Goal: Transaction & Acquisition: Purchase product/service

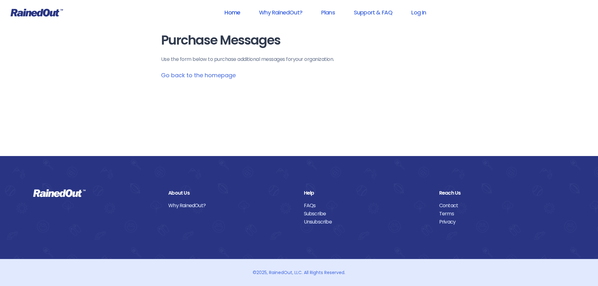
click at [235, 11] on link "Home" at bounding box center [232, 12] width 32 height 14
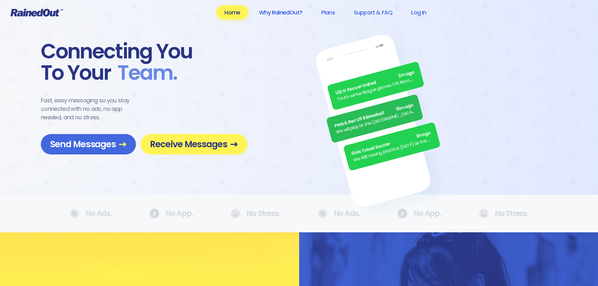
click at [288, 11] on link "Why RainedOut?" at bounding box center [281, 12] width 60 height 14
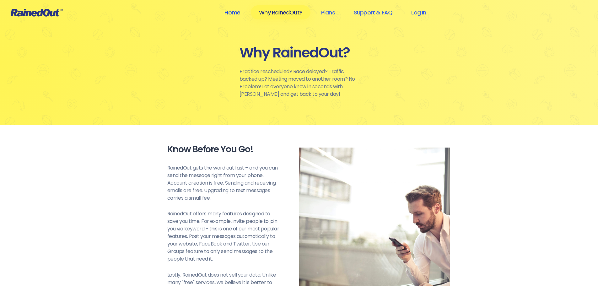
click at [228, 9] on link "Home" at bounding box center [232, 12] width 32 height 14
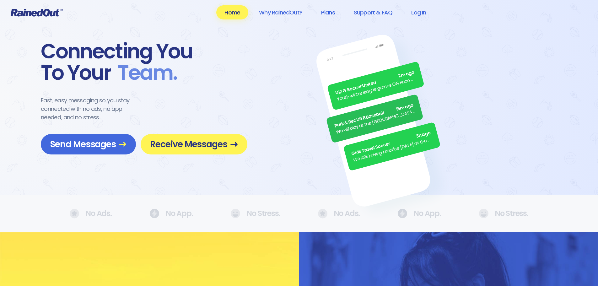
click at [328, 10] on link "Plans" at bounding box center [328, 12] width 30 height 14
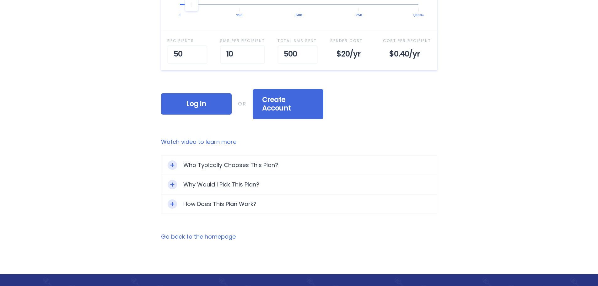
scroll to position [376, 0]
